Goal: Browse casually: Explore the website without a specific task or goal

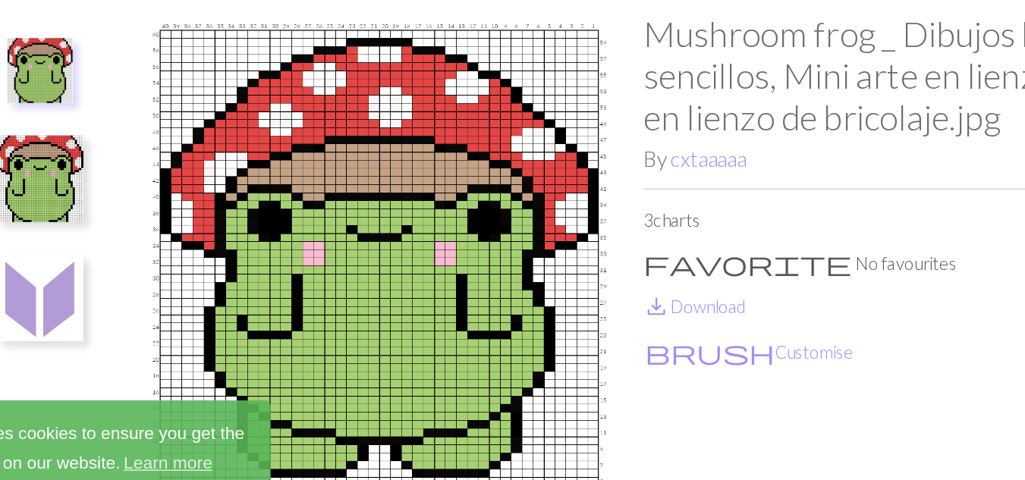
click at [173, 285] on button at bounding box center [142, 283] width 80 height 71
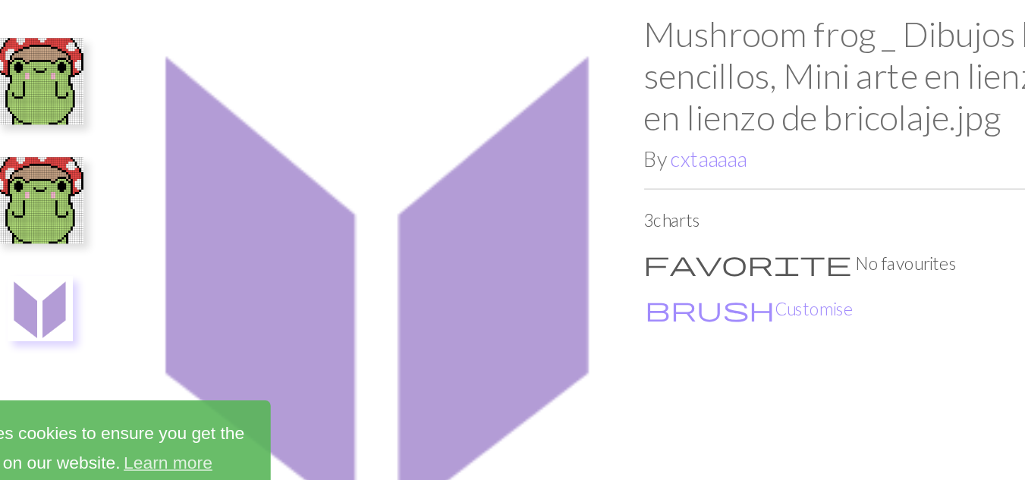
click at [140, 193] on img at bounding box center [142, 215] width 61 height 61
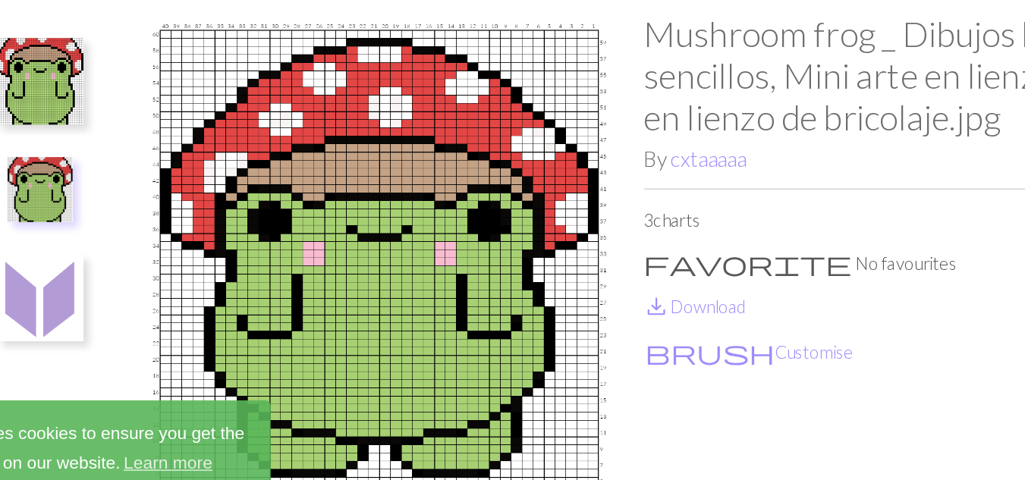
click at [146, 144] on img at bounding box center [142, 132] width 61 height 61
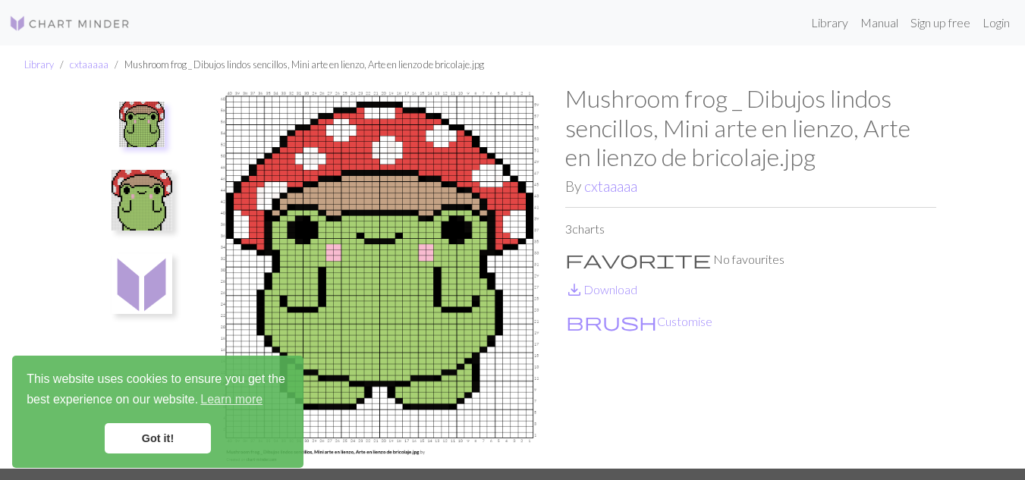
click at [166, 428] on link "Got it!" at bounding box center [158, 438] width 106 height 30
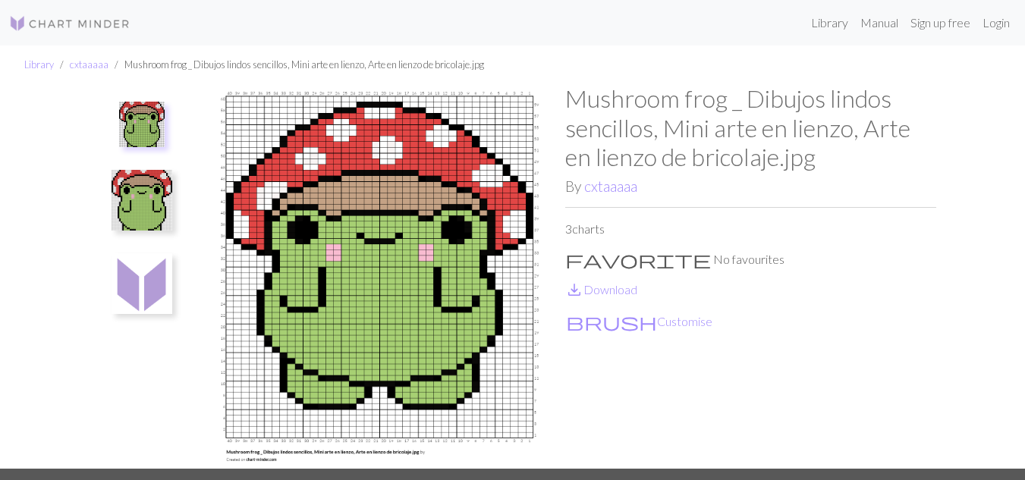
click at [287, 387] on img at bounding box center [379, 276] width 371 height 384
click at [295, 379] on img at bounding box center [379, 276] width 371 height 384
click at [152, 130] on img at bounding box center [142, 125] width 46 height 46
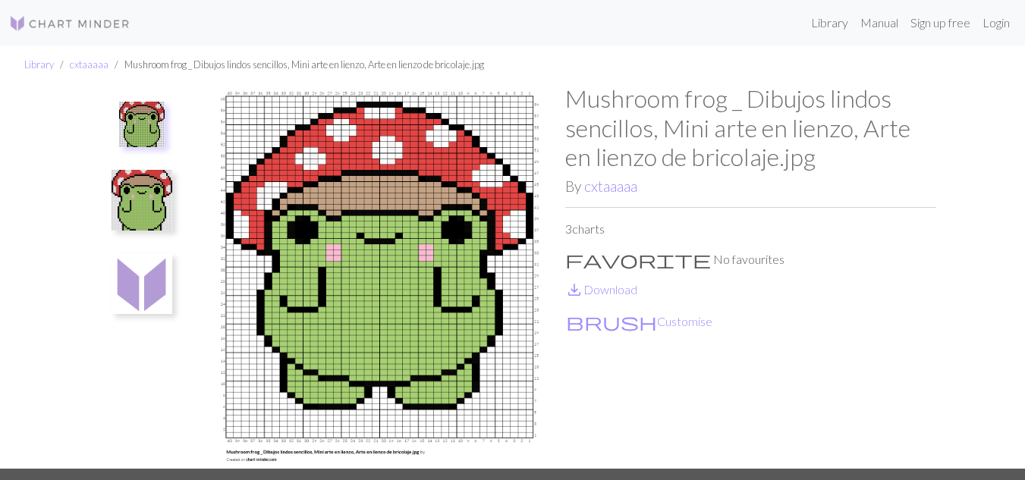
click at [141, 122] on img at bounding box center [142, 125] width 46 height 46
click at [141, 121] on img at bounding box center [142, 125] width 46 height 46
drag, startPoint x: 141, startPoint y: 121, endPoint x: 140, endPoint y: 129, distance: 7.6
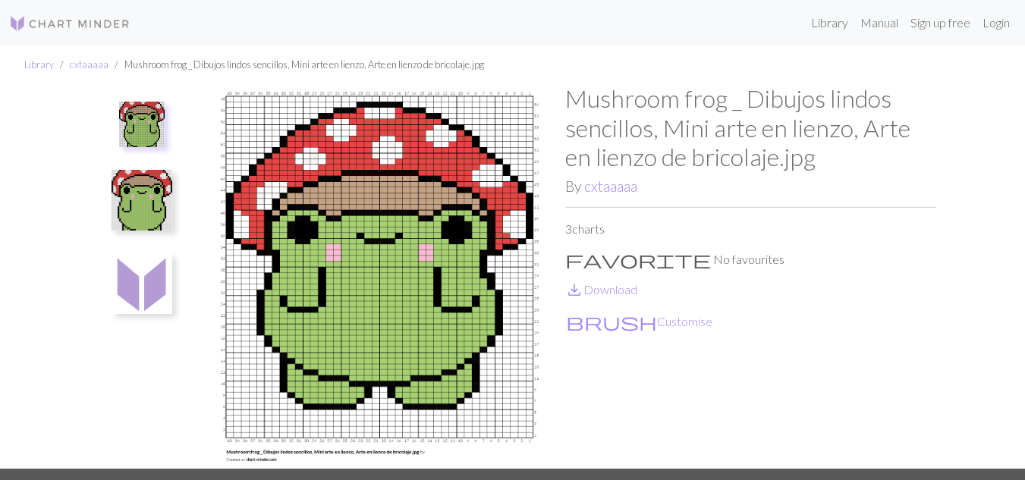
click at [140, 129] on img at bounding box center [142, 125] width 46 height 46
click at [129, 215] on img at bounding box center [142, 200] width 61 height 61
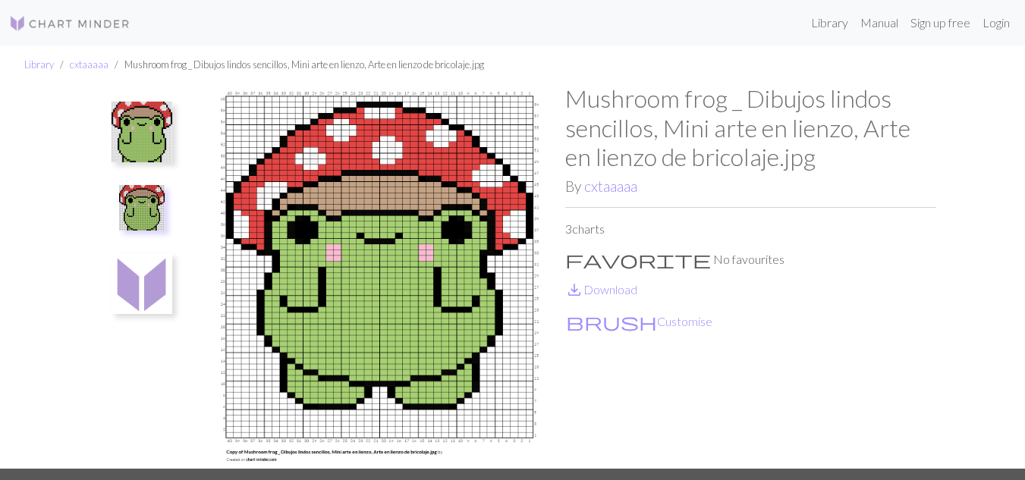
click at [149, 112] on img at bounding box center [142, 132] width 61 height 61
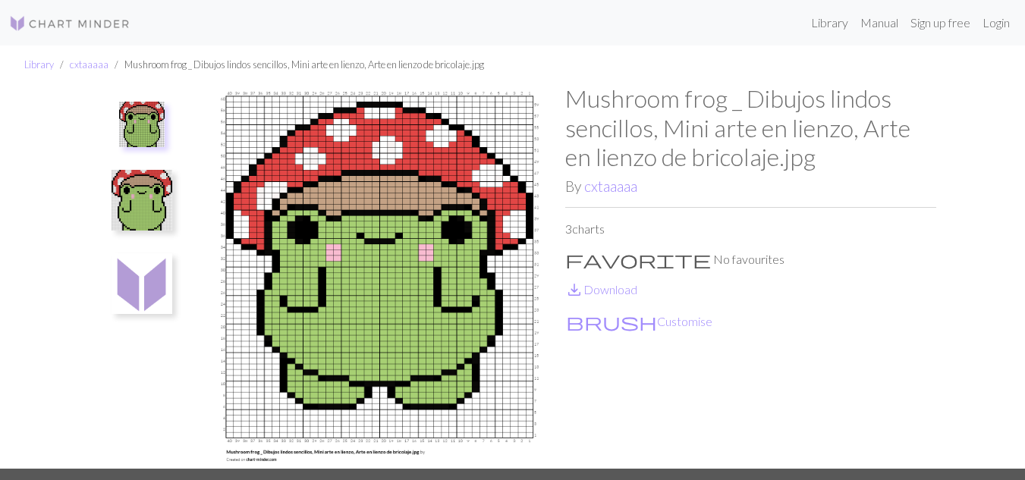
click at [158, 211] on img at bounding box center [142, 200] width 61 height 61
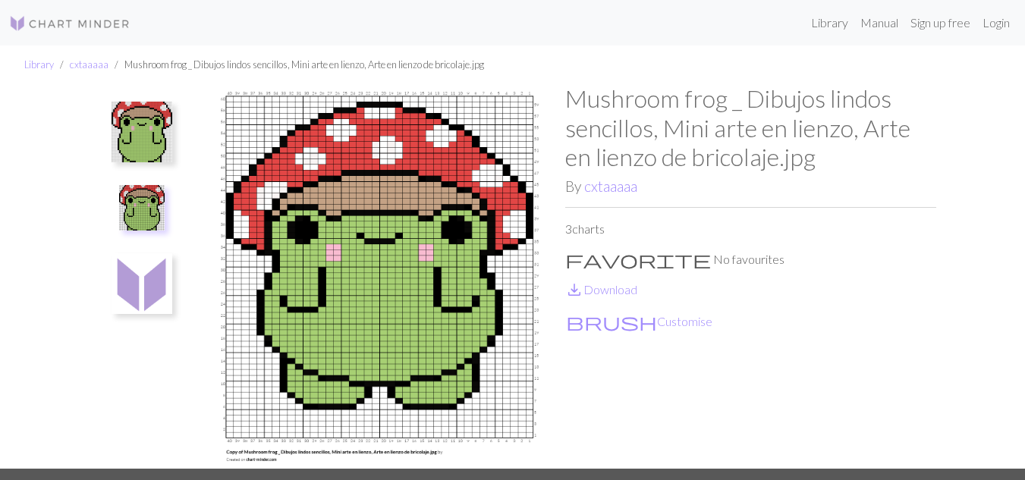
click at [137, 137] on img at bounding box center [142, 132] width 61 height 61
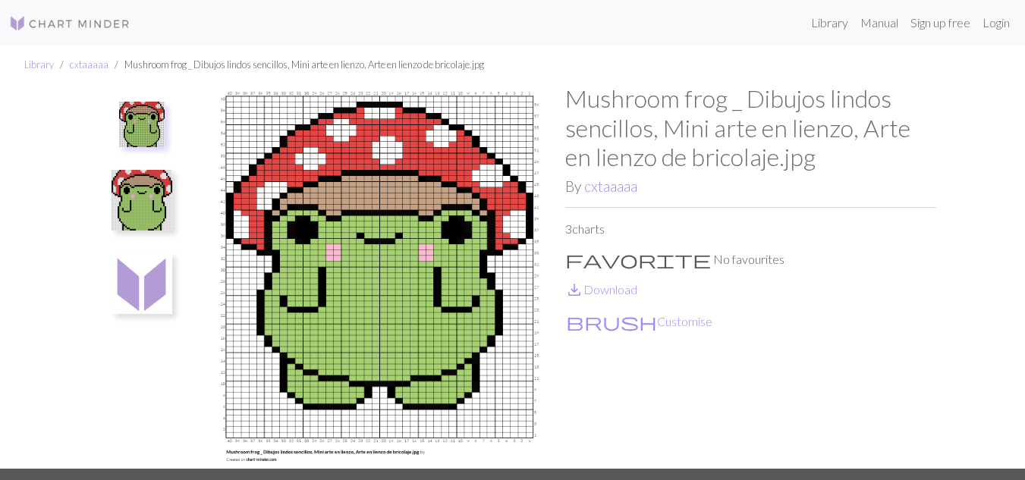
click at [174, 197] on button at bounding box center [142, 200] width 80 height 71
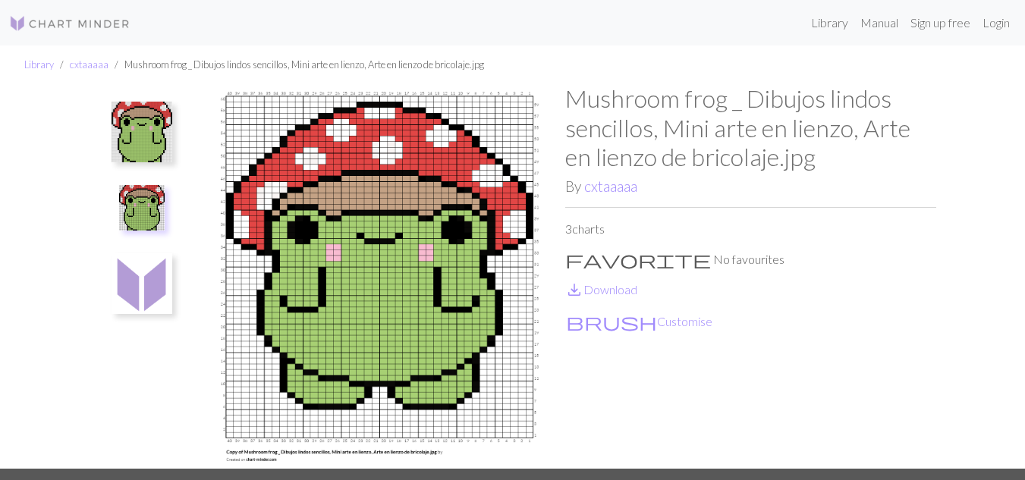
click at [159, 134] on img at bounding box center [142, 132] width 61 height 61
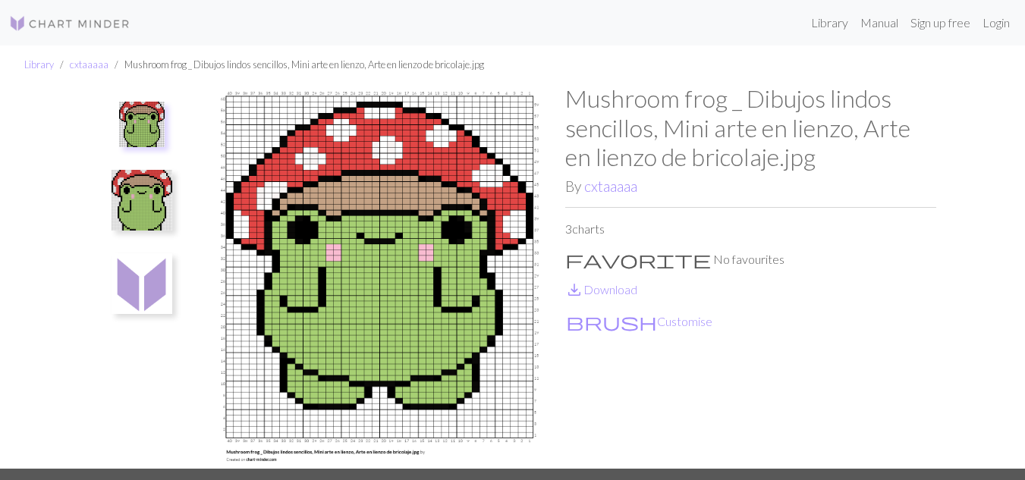
click at [167, 175] on img at bounding box center [142, 200] width 61 height 61
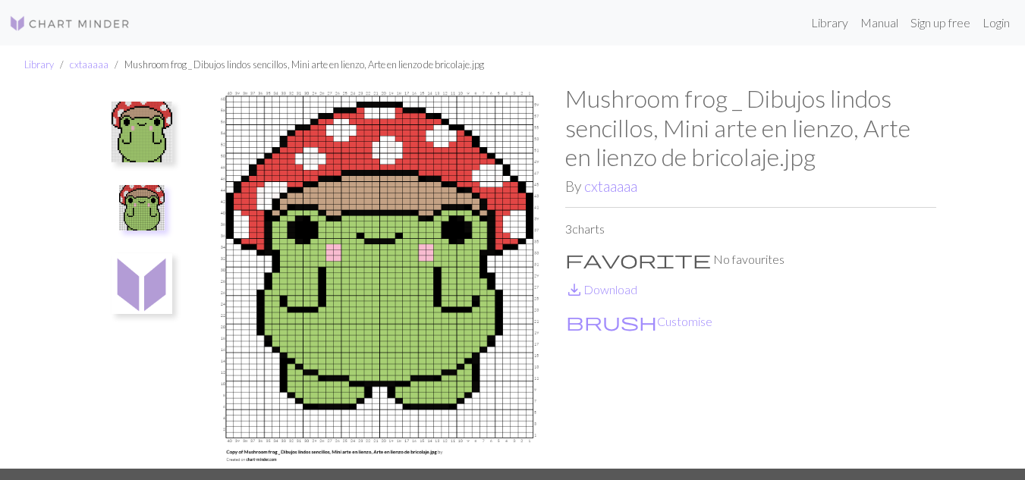
click at [152, 125] on img at bounding box center [142, 132] width 61 height 61
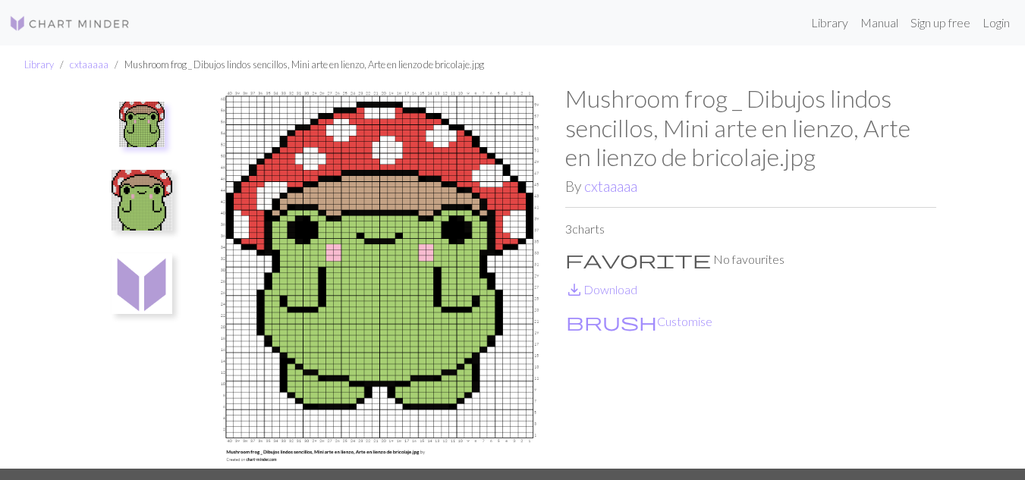
click at [160, 184] on img at bounding box center [142, 200] width 61 height 61
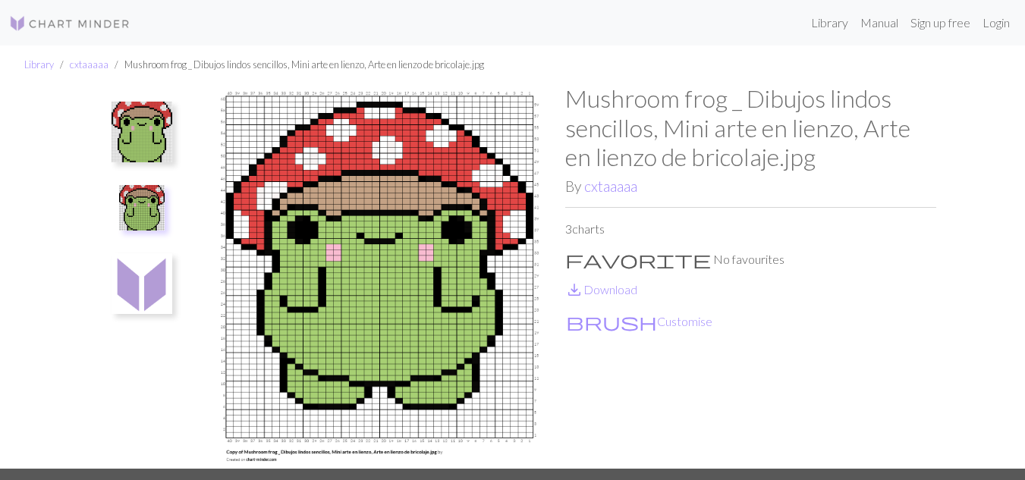
click at [153, 143] on img at bounding box center [142, 132] width 61 height 61
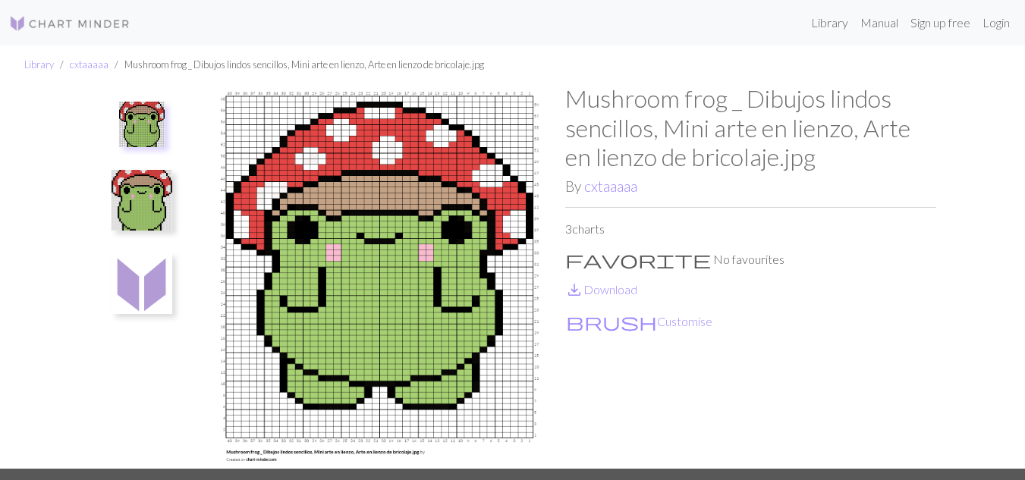
click at [159, 170] on img at bounding box center [142, 200] width 61 height 61
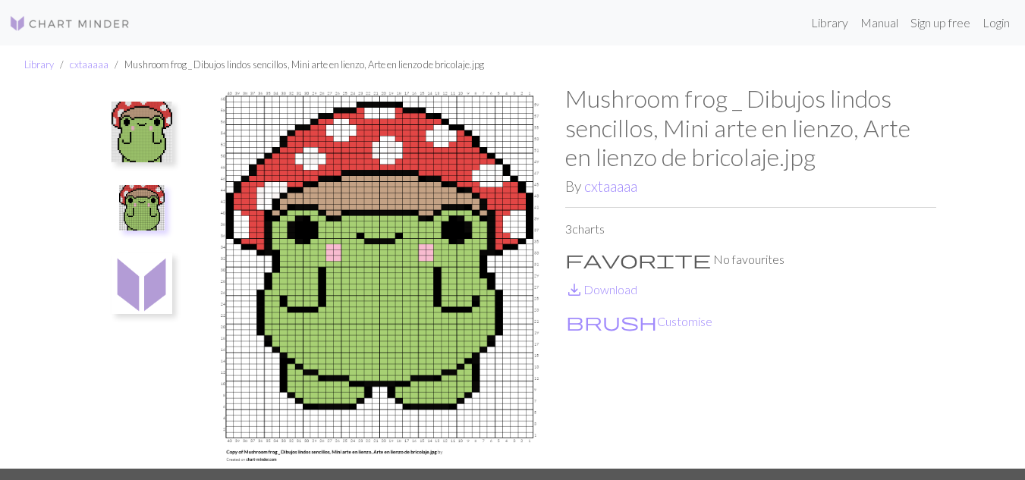
click at [157, 115] on img at bounding box center [142, 132] width 61 height 61
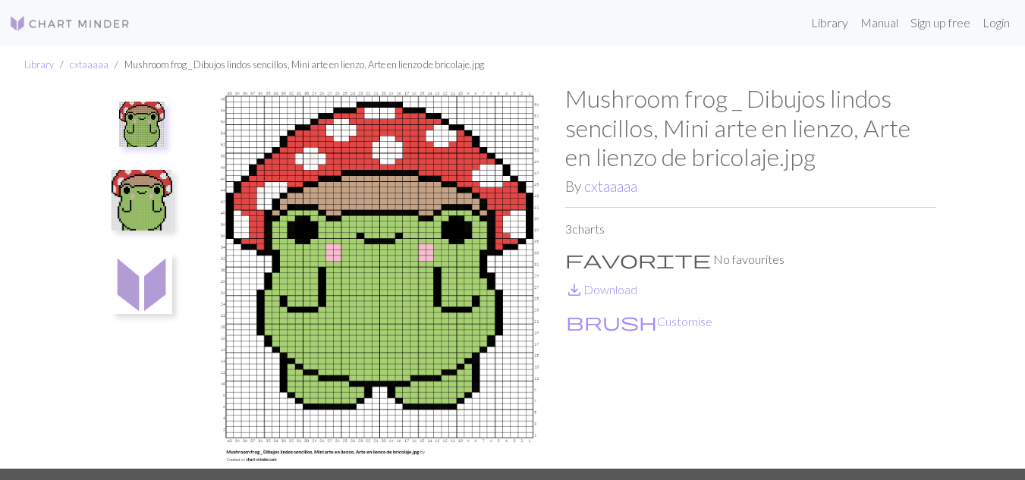
click at [182, 181] on ul at bounding box center [142, 270] width 105 height 372
click at [146, 207] on img at bounding box center [142, 200] width 61 height 61
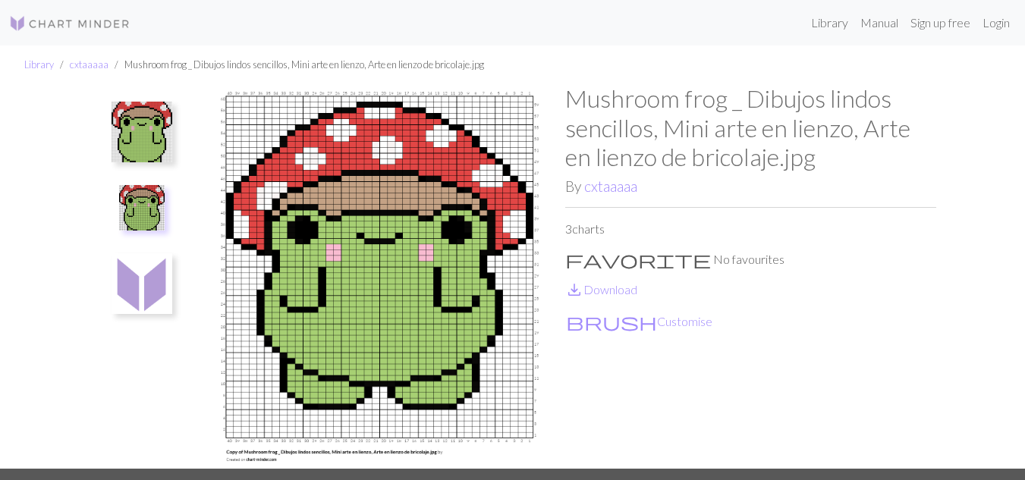
click at [138, 127] on img at bounding box center [142, 132] width 61 height 61
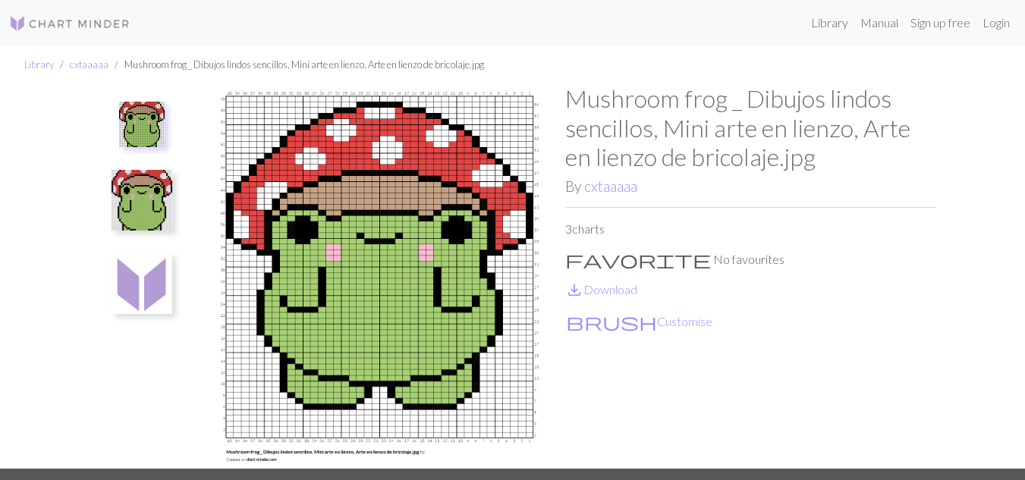
click at [140, 179] on img at bounding box center [142, 200] width 61 height 61
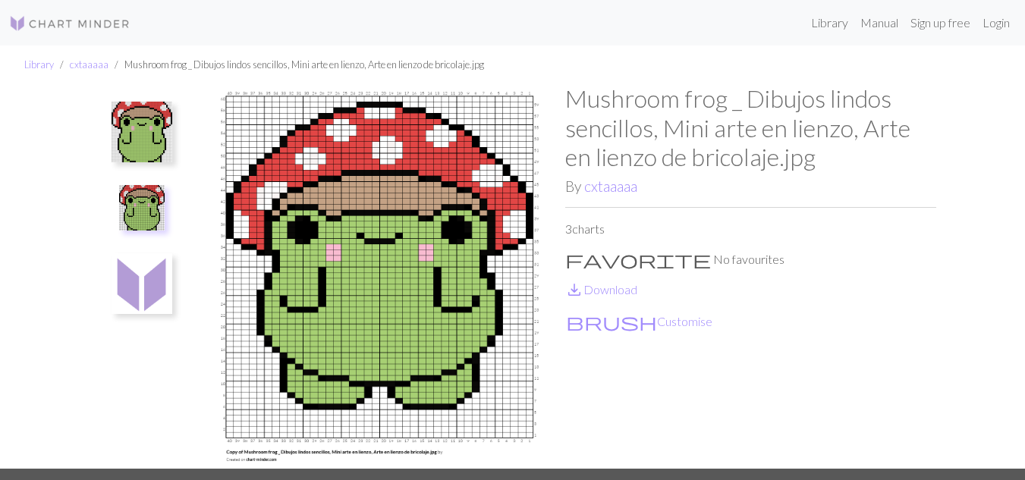
click at [137, 120] on img at bounding box center [142, 132] width 61 height 61
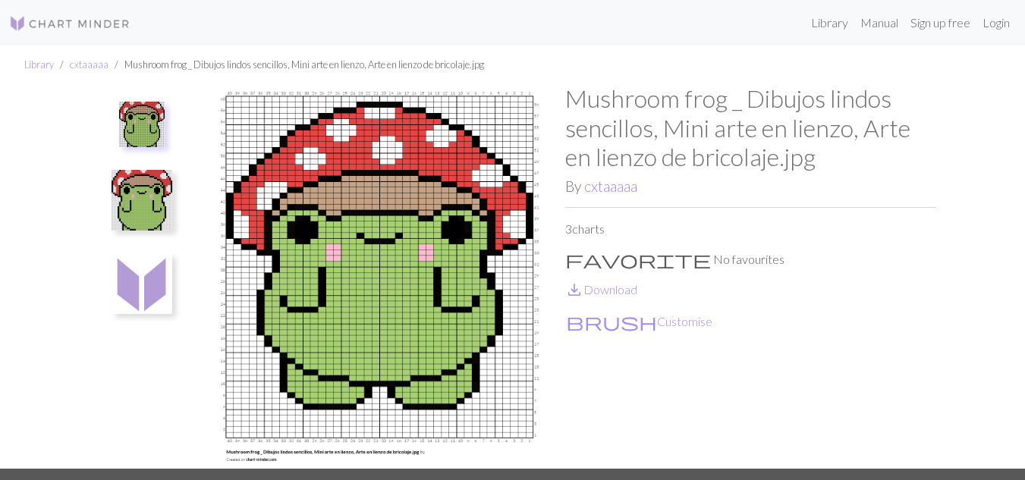
click at [130, 200] on img at bounding box center [142, 200] width 61 height 61
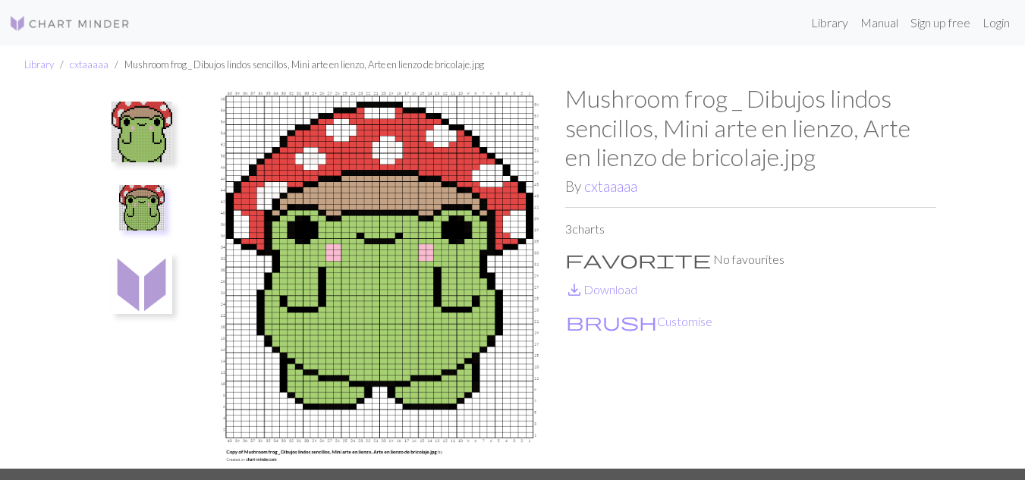
click at [139, 101] on button at bounding box center [142, 131] width 80 height 71
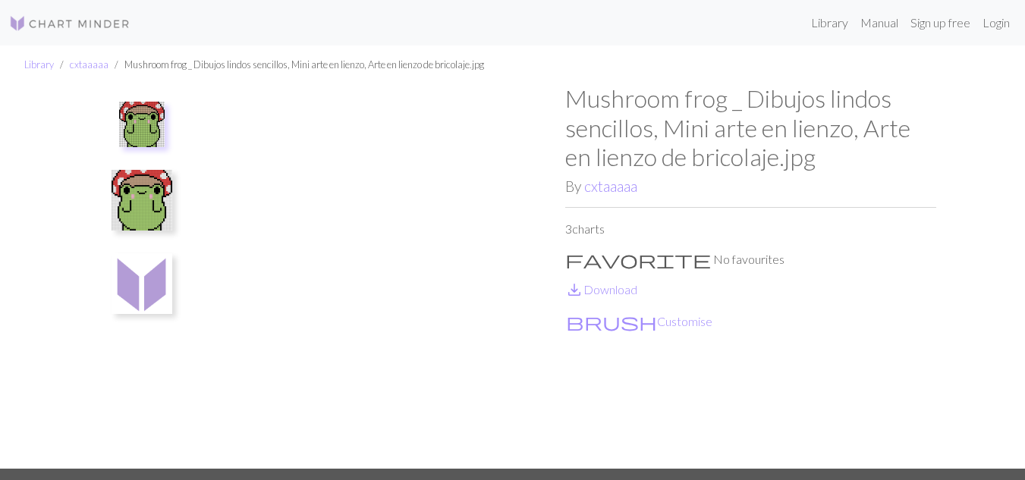
click at [151, 156] on ul at bounding box center [142, 270] width 105 height 372
